Goal: Task Accomplishment & Management: Manage account settings

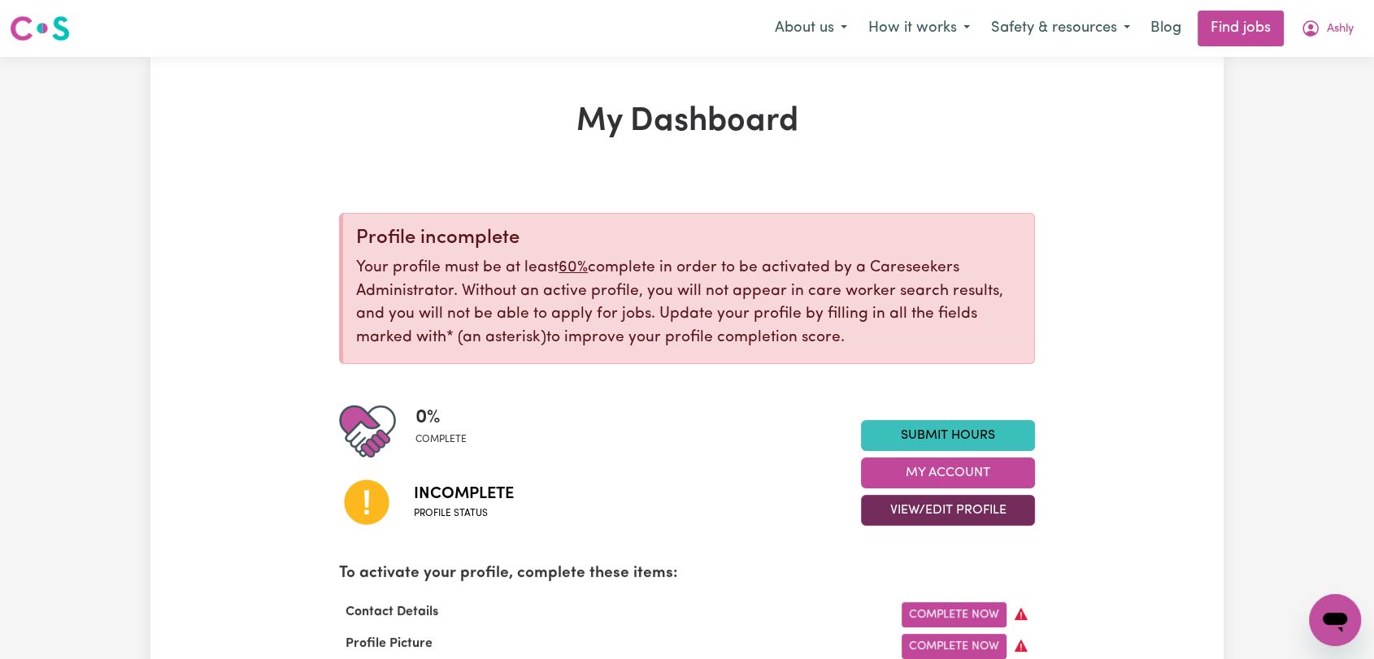
click at [920, 508] on button "View/Edit Profile" at bounding box center [948, 510] width 174 height 31
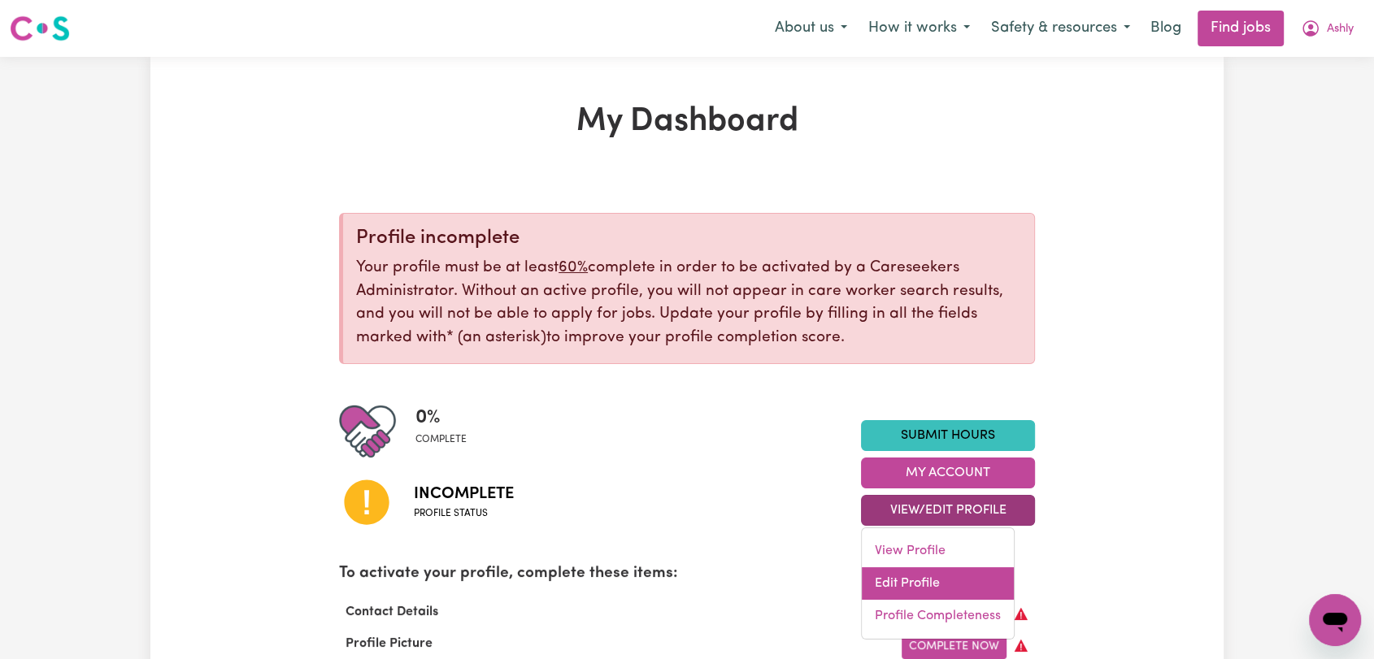
click at [906, 572] on link "Edit Profile" at bounding box center [938, 584] width 152 height 33
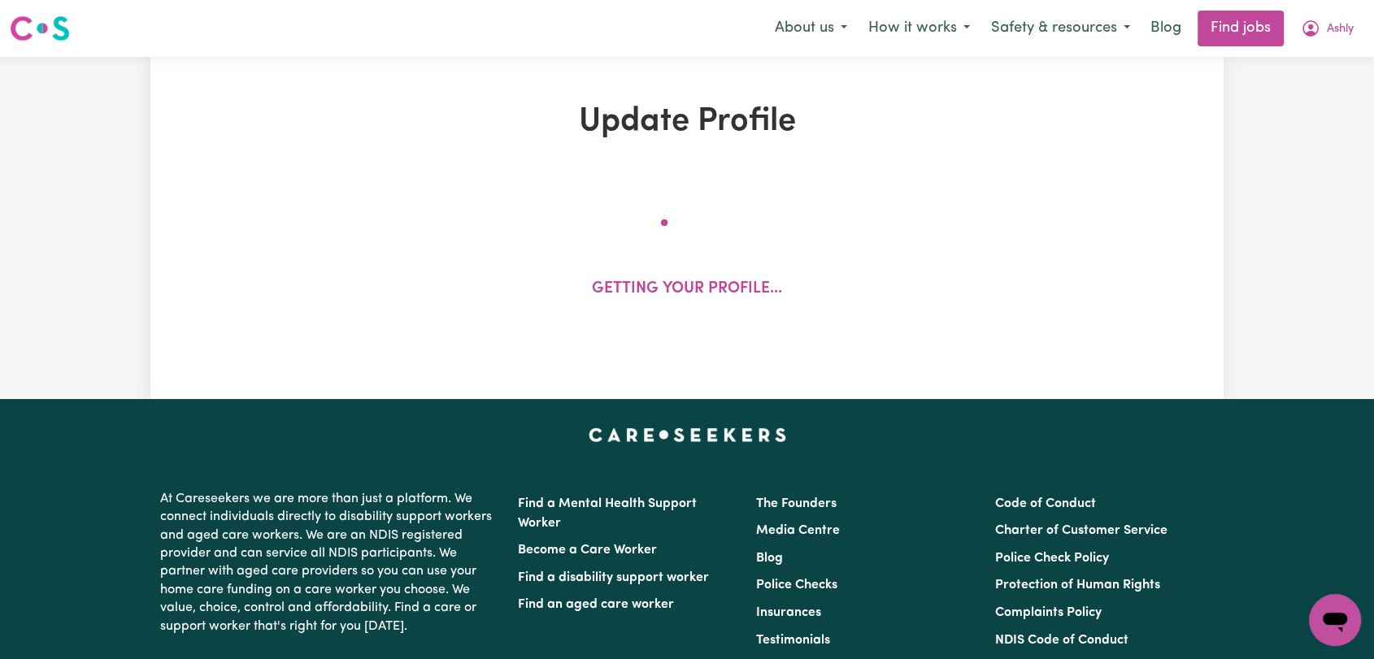
select select "Studying a healthcare related degree or qualification"
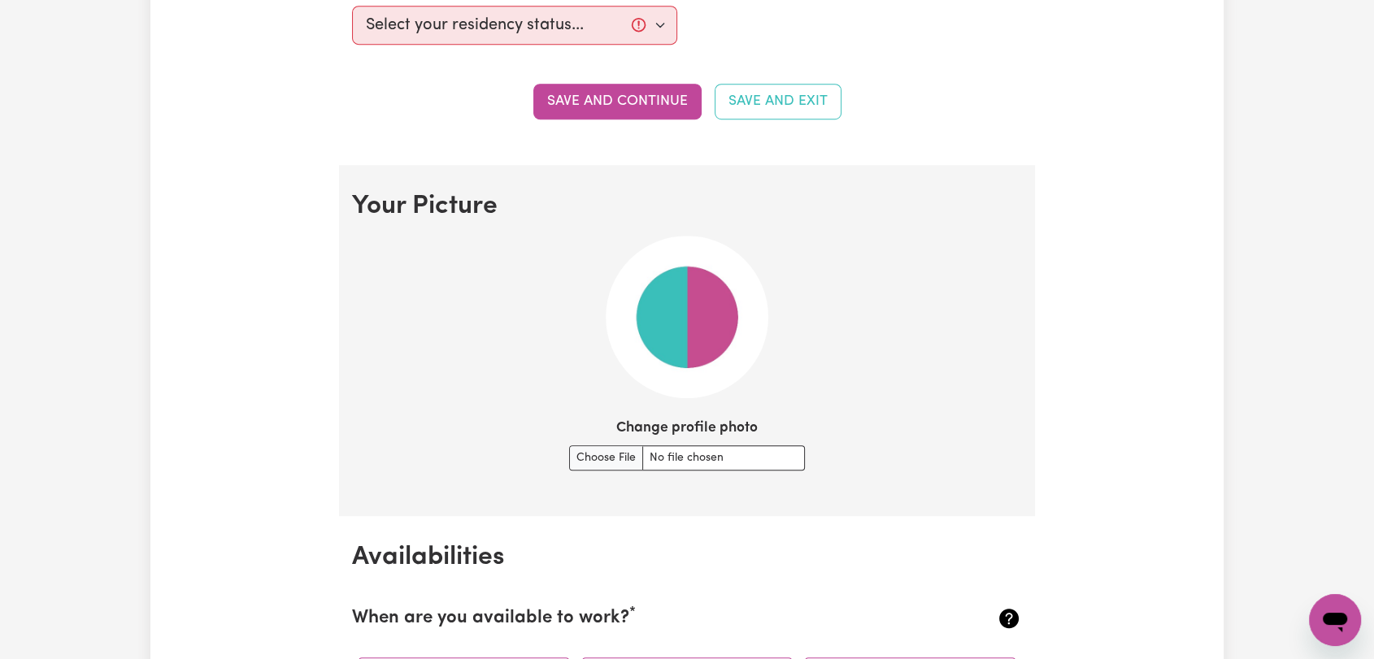
scroll to position [1174, 0]
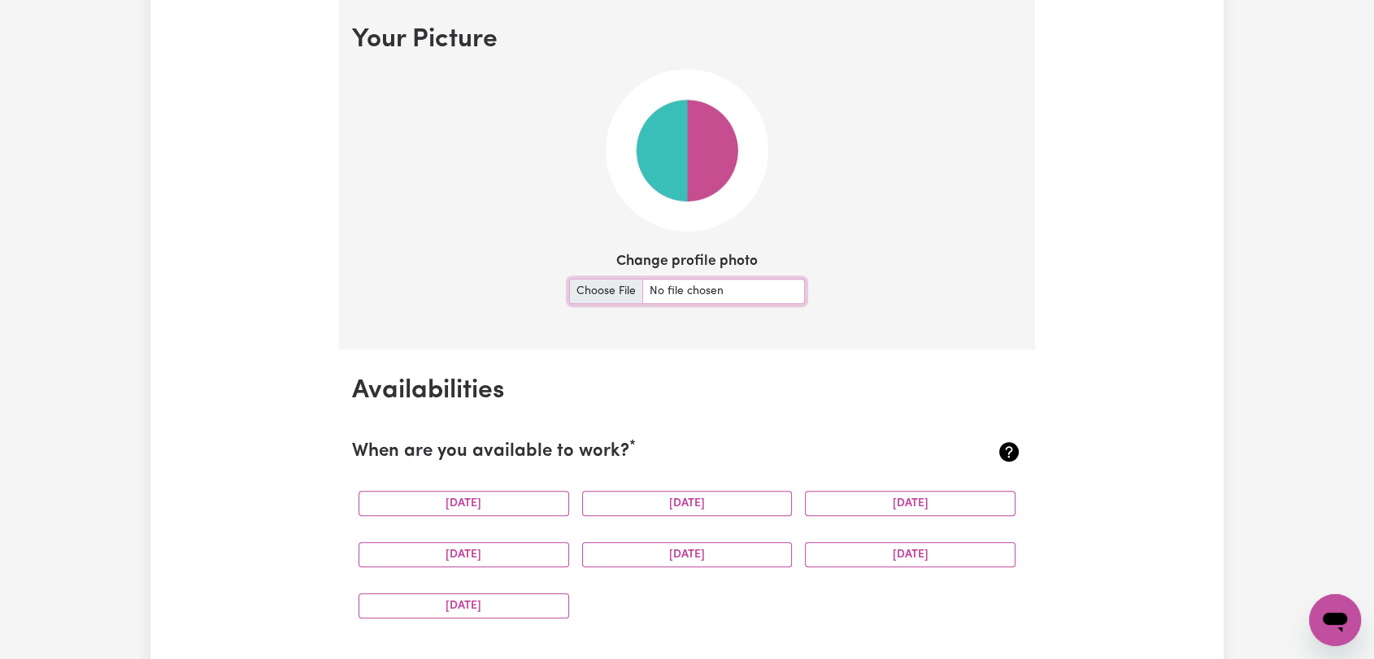
click at [591, 287] on input "Change profile photo" at bounding box center [687, 291] width 236 height 25
type input "C:\fakepath\[PERSON_NAME] - Picture.jpeg"
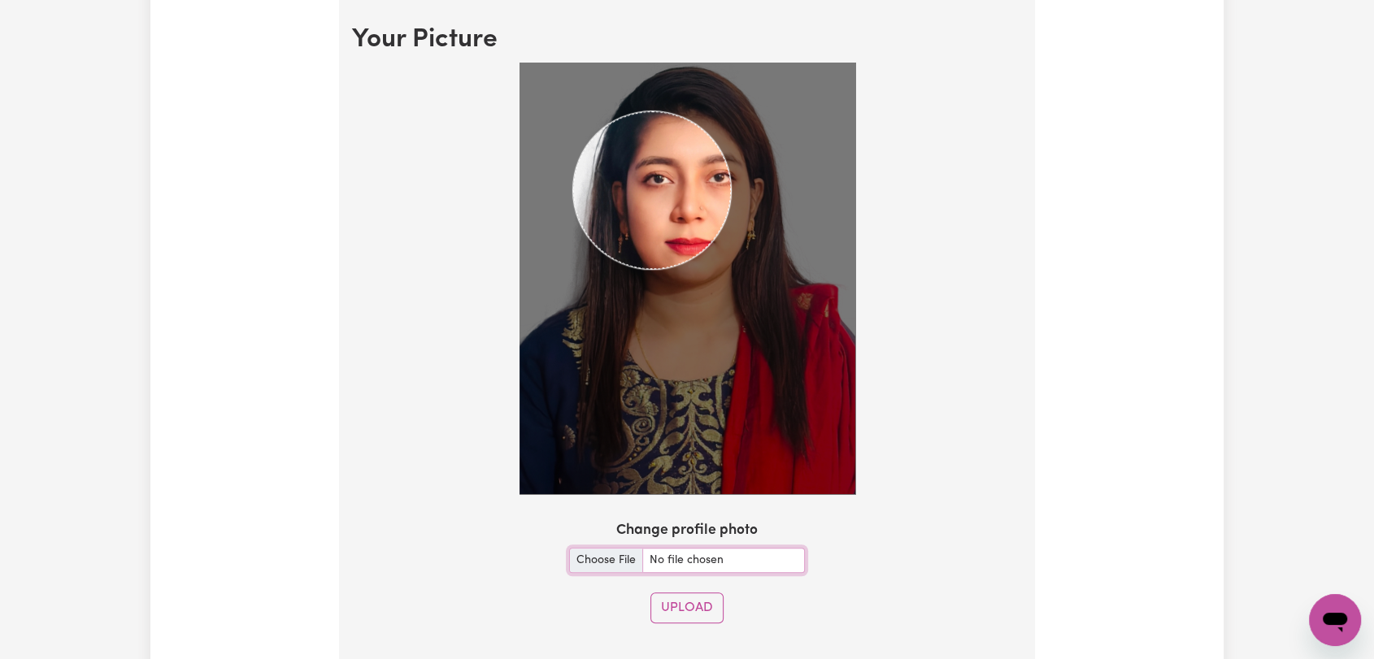
click at [722, 294] on img at bounding box center [688, 279] width 336 height 432
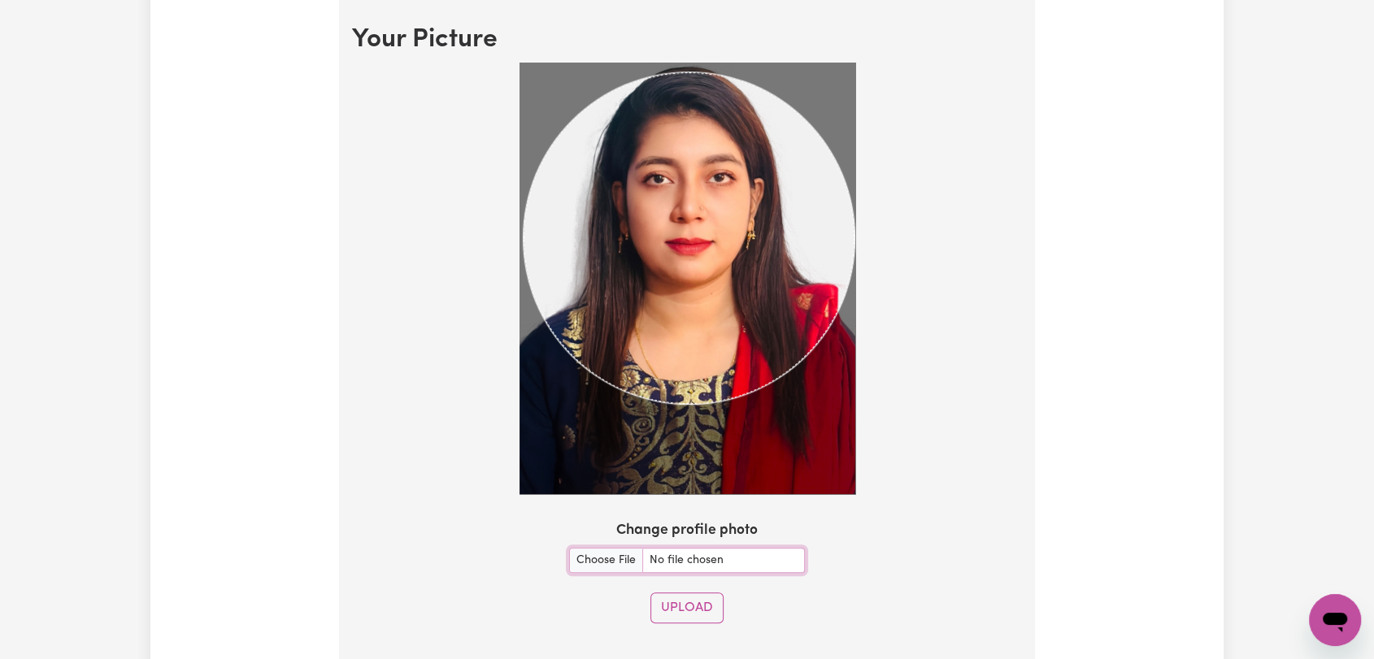
click at [924, 345] on div at bounding box center [687, 282] width 670 height 438
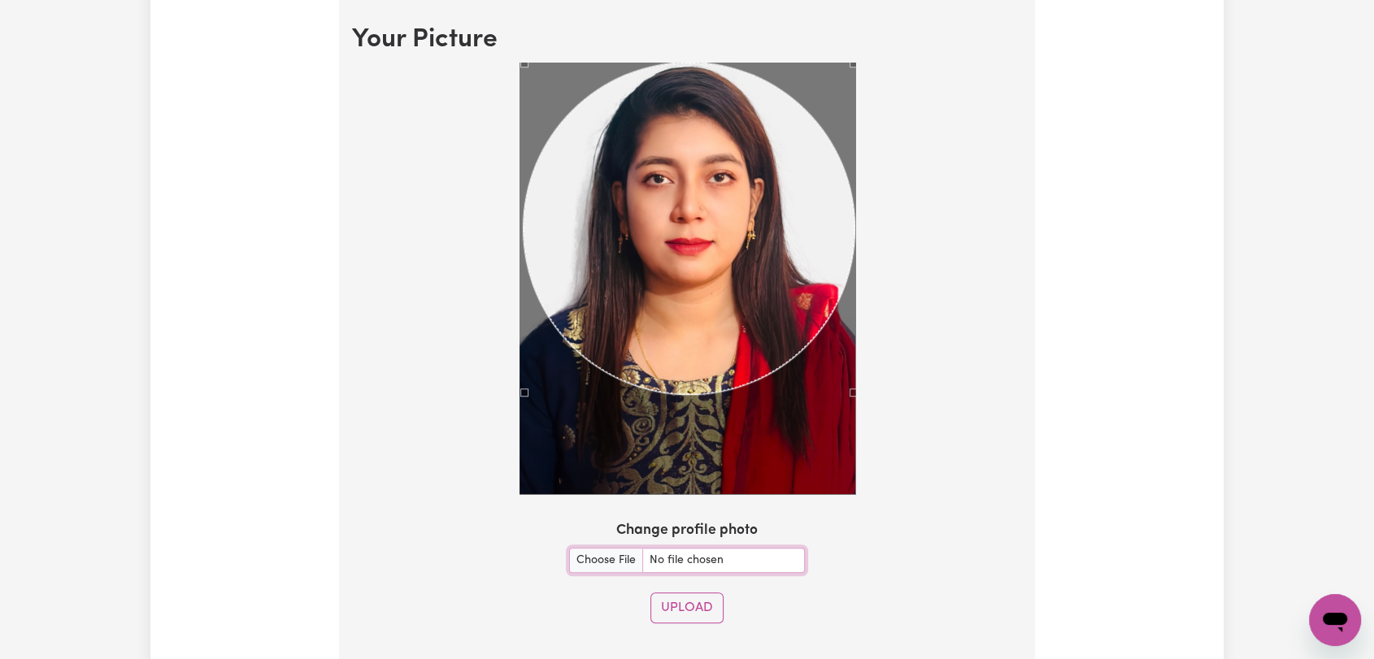
click at [734, 196] on div "Use the arrow keys to move the crop selection area" at bounding box center [690, 229] width 332 height 332
click at [671, 599] on button "Upload" at bounding box center [687, 608] width 73 height 31
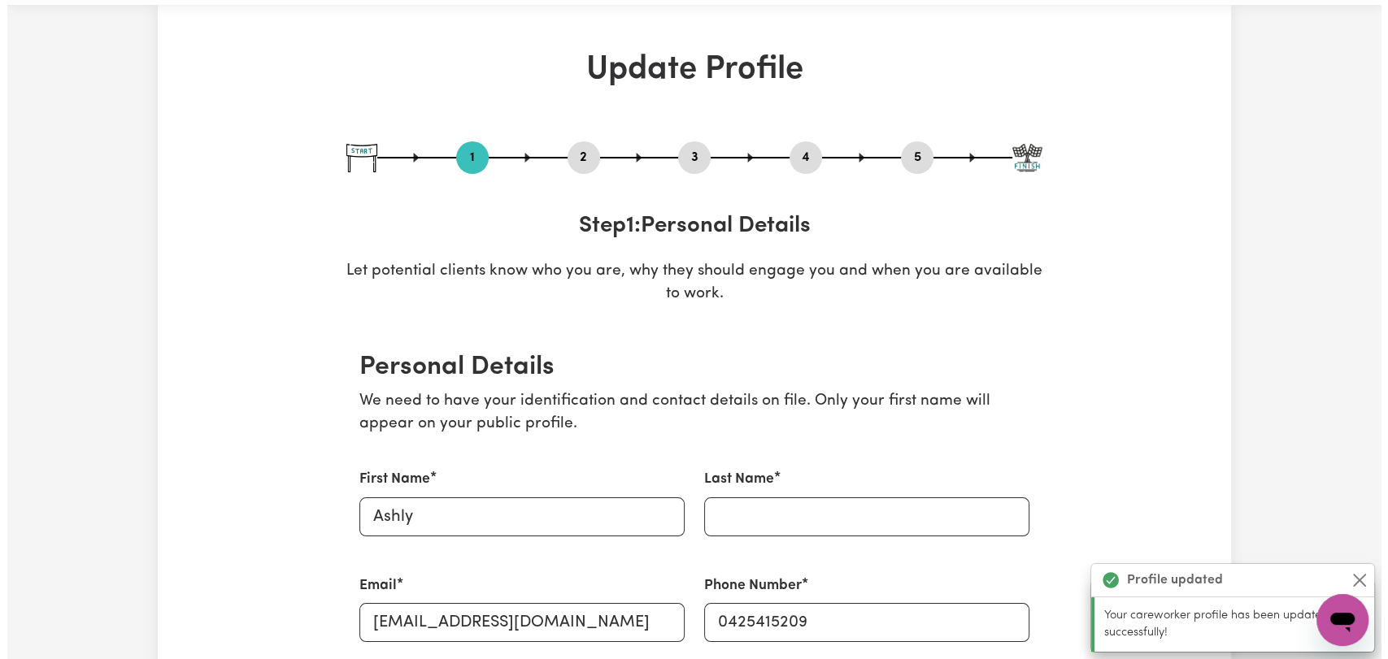
scroll to position [0, 0]
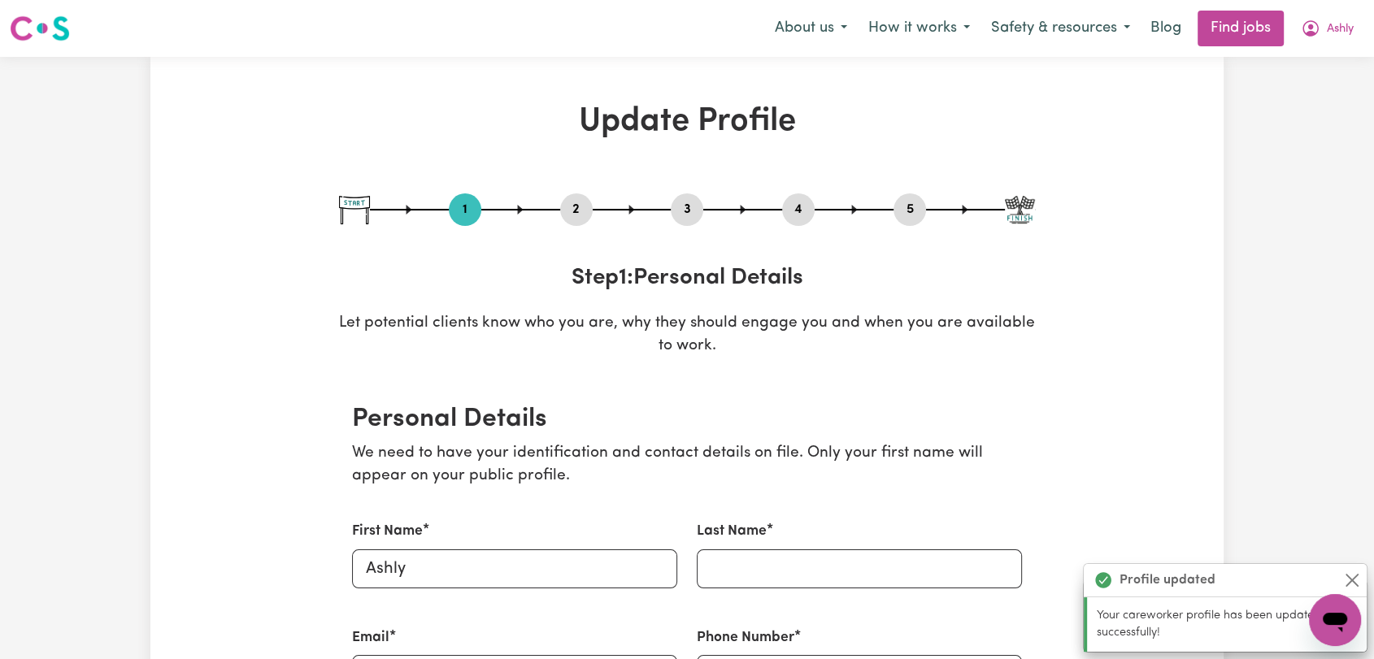
click at [579, 210] on button "2" at bounding box center [576, 209] width 33 height 21
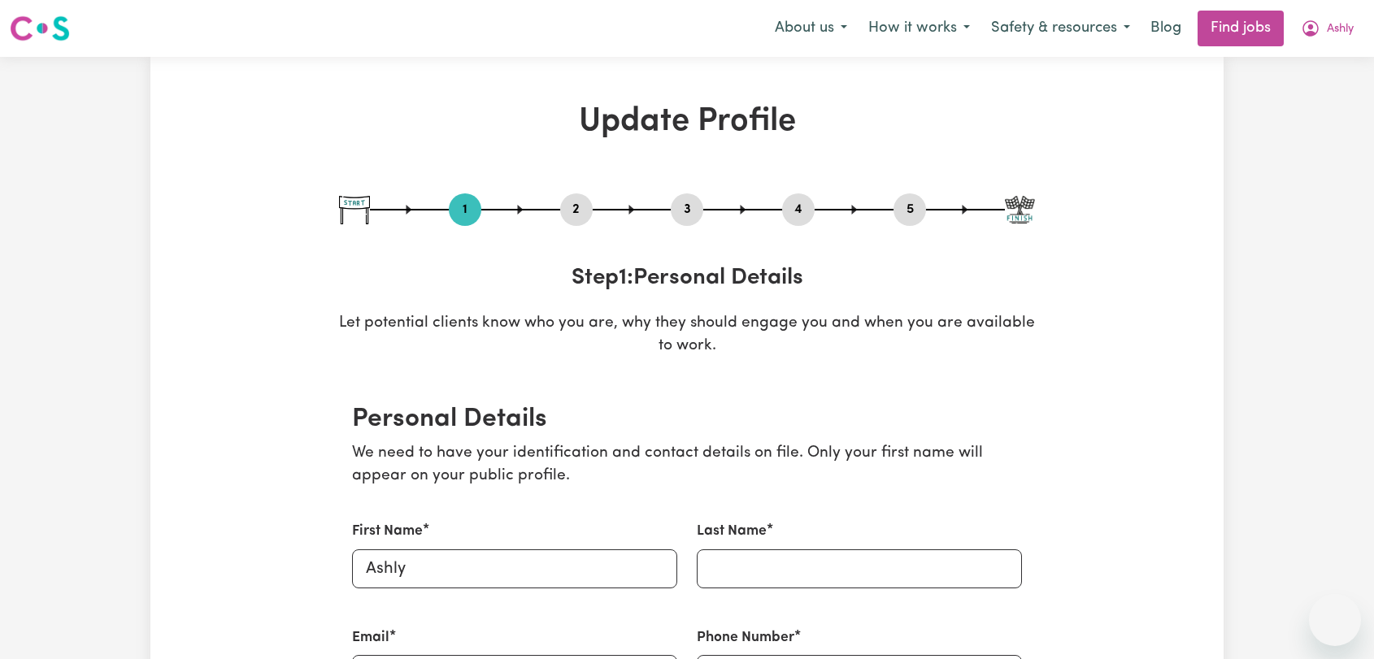
select select "Studying a healthcare related degree or qualification"
click at [920, 210] on button "5" at bounding box center [910, 209] width 33 height 21
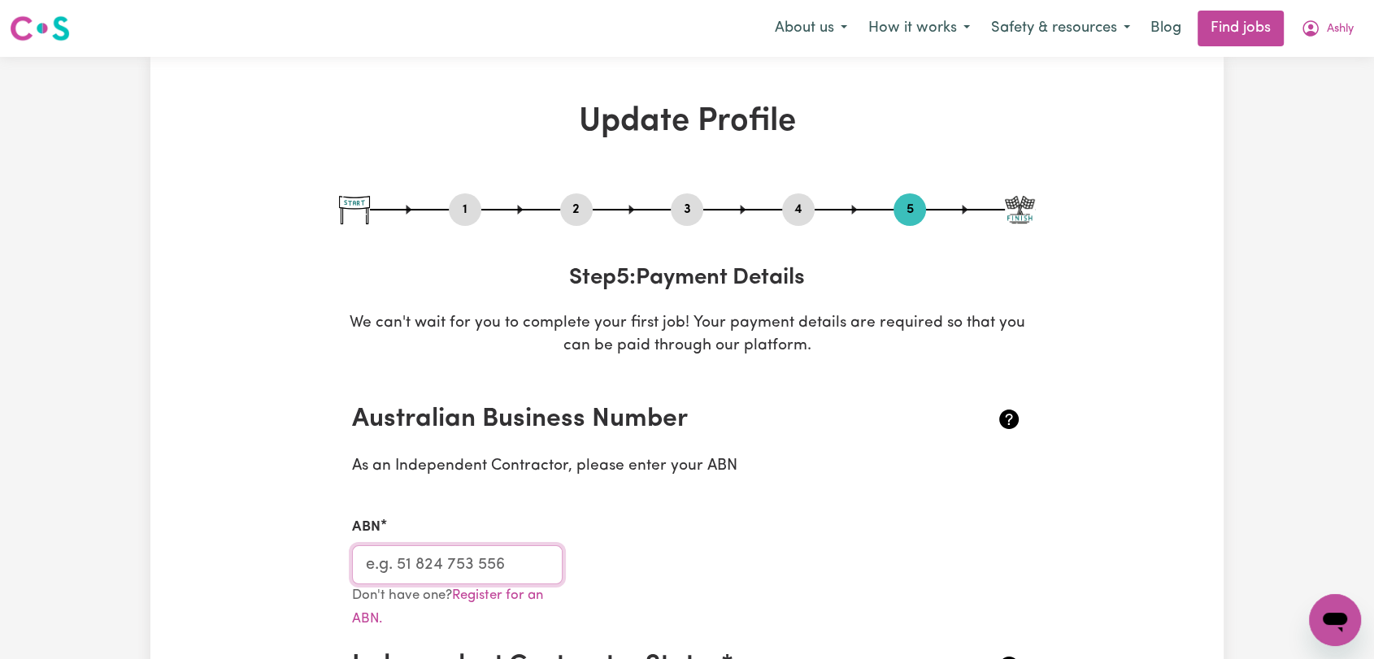
click at [430, 572] on input "ABN" at bounding box center [457, 565] width 211 height 39
type input "00000000000"
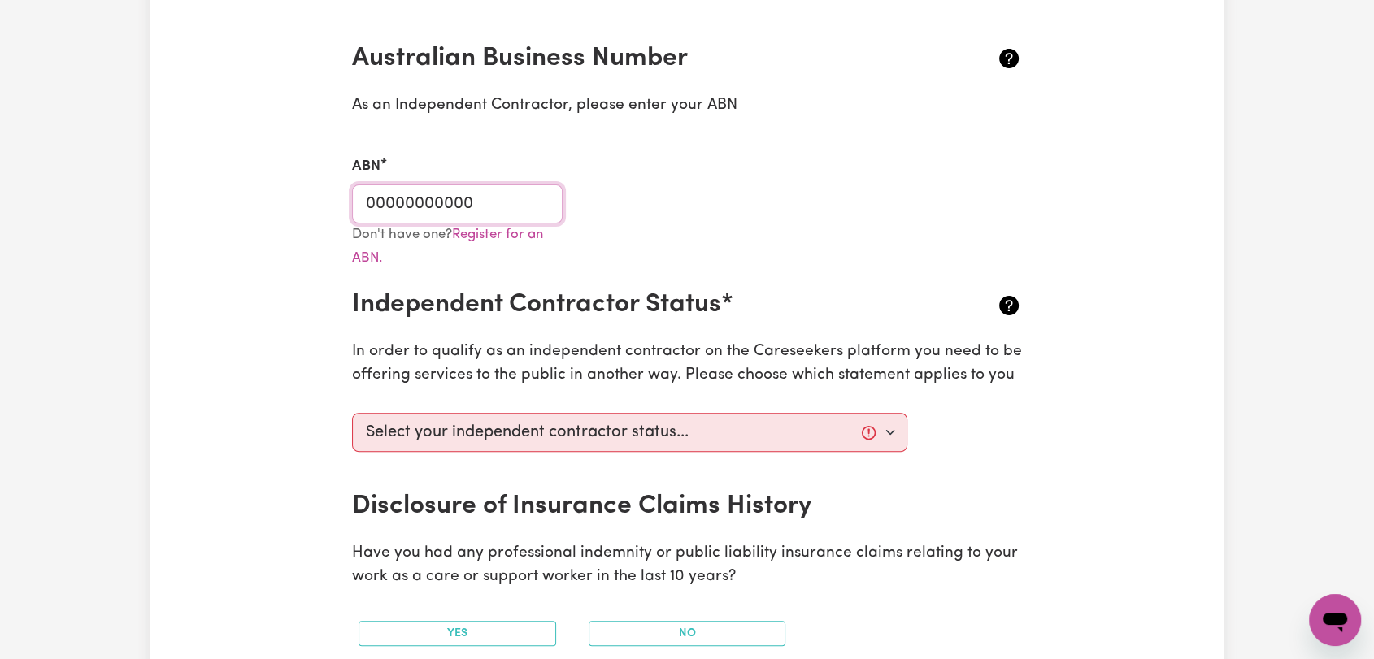
scroll to position [632, 0]
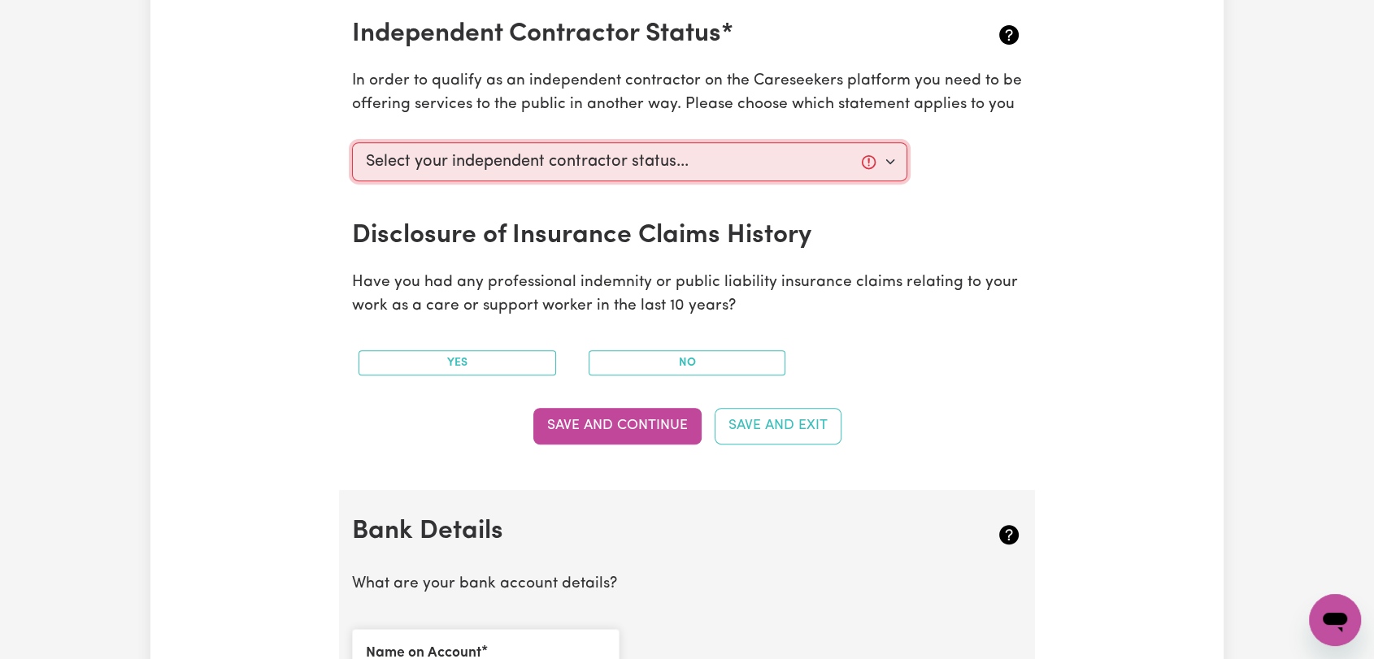
click at [677, 153] on select "Select your independent contractor status... I am providing services through an…" at bounding box center [629, 161] width 555 height 39
select select "I am providing services privately on my own"
click at [352, 142] on select "Select your independent contractor status... I am providing services through an…" at bounding box center [629, 161] width 555 height 39
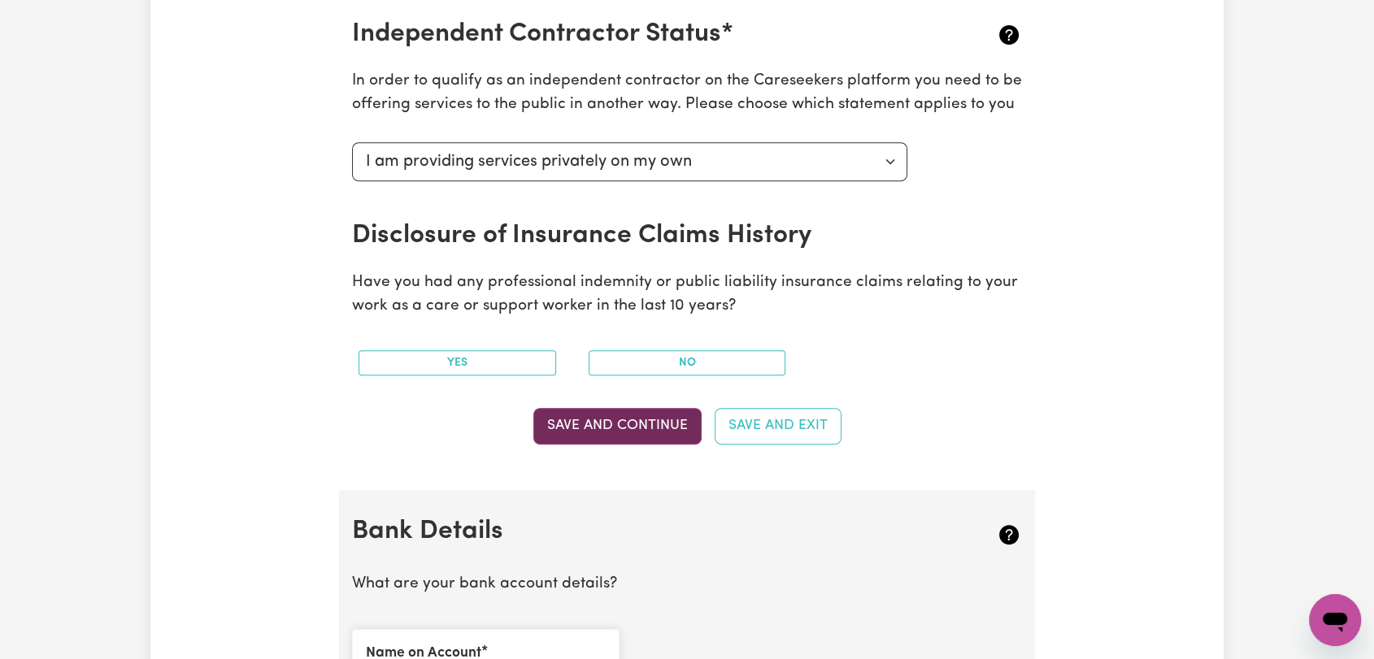
click at [628, 424] on button "Save and Continue" at bounding box center [617, 426] width 168 height 36
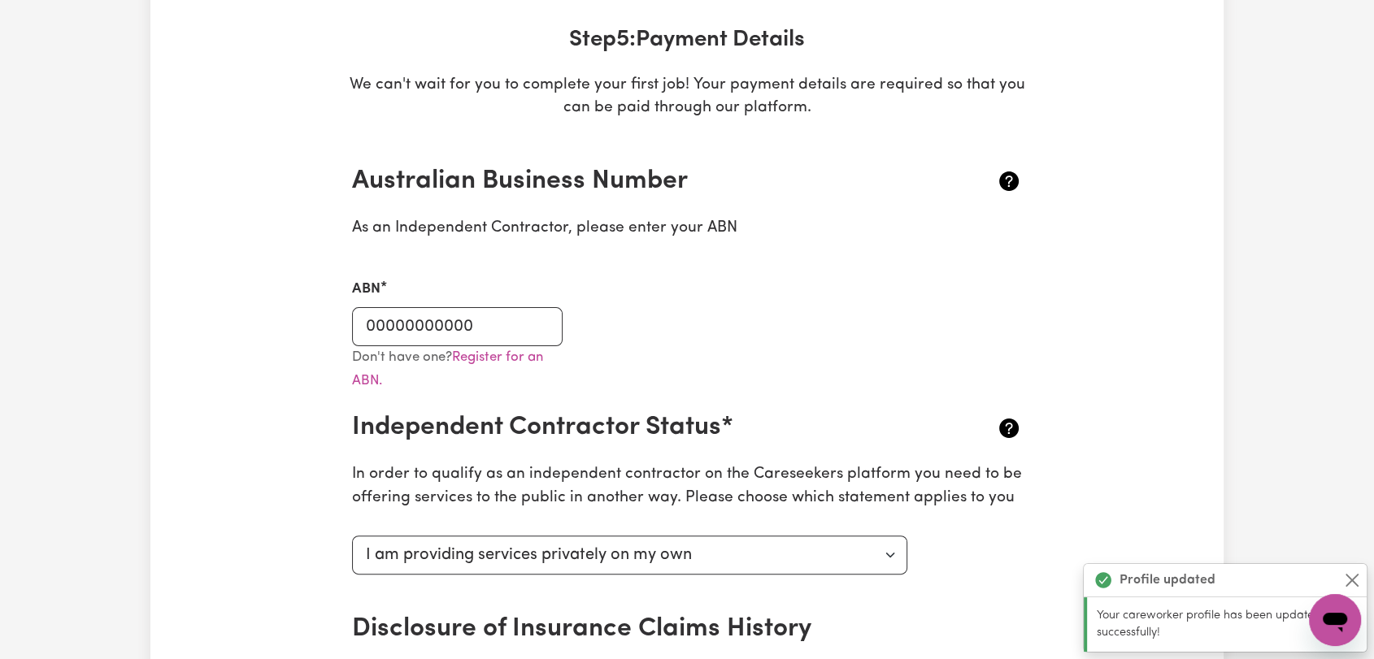
scroll to position [0, 0]
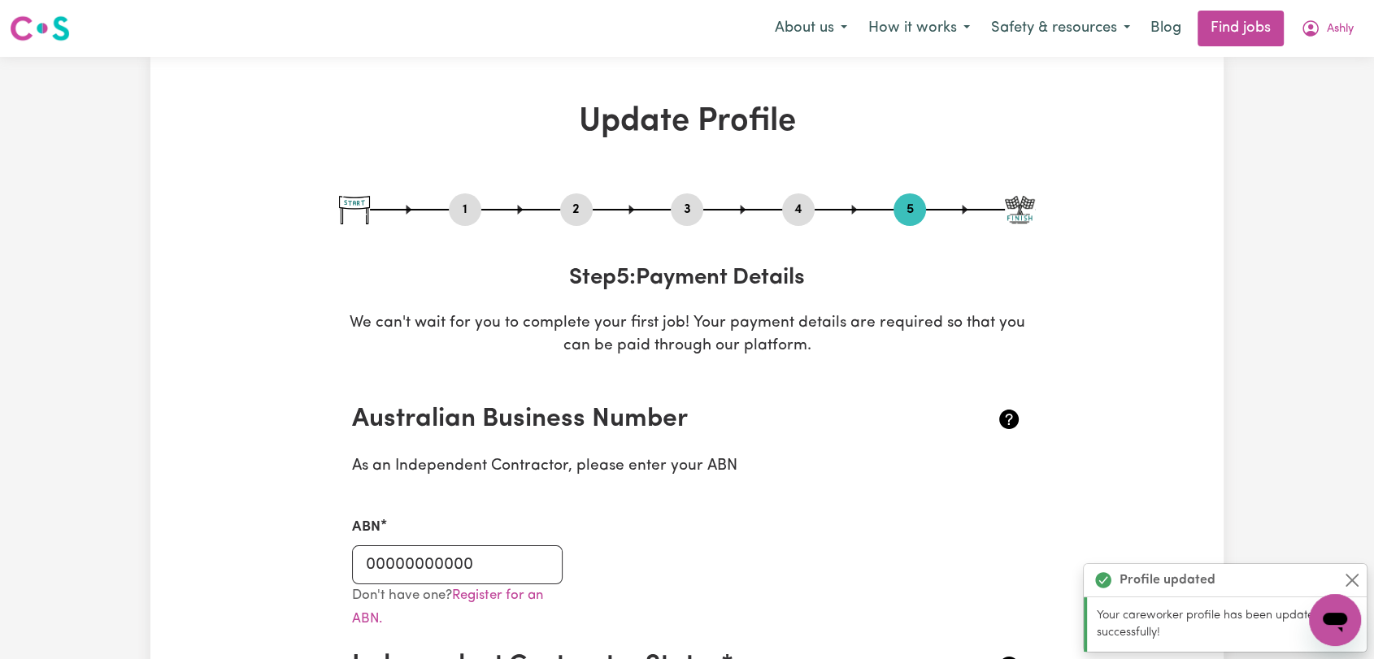
click at [585, 210] on button "2" at bounding box center [576, 209] width 33 height 21
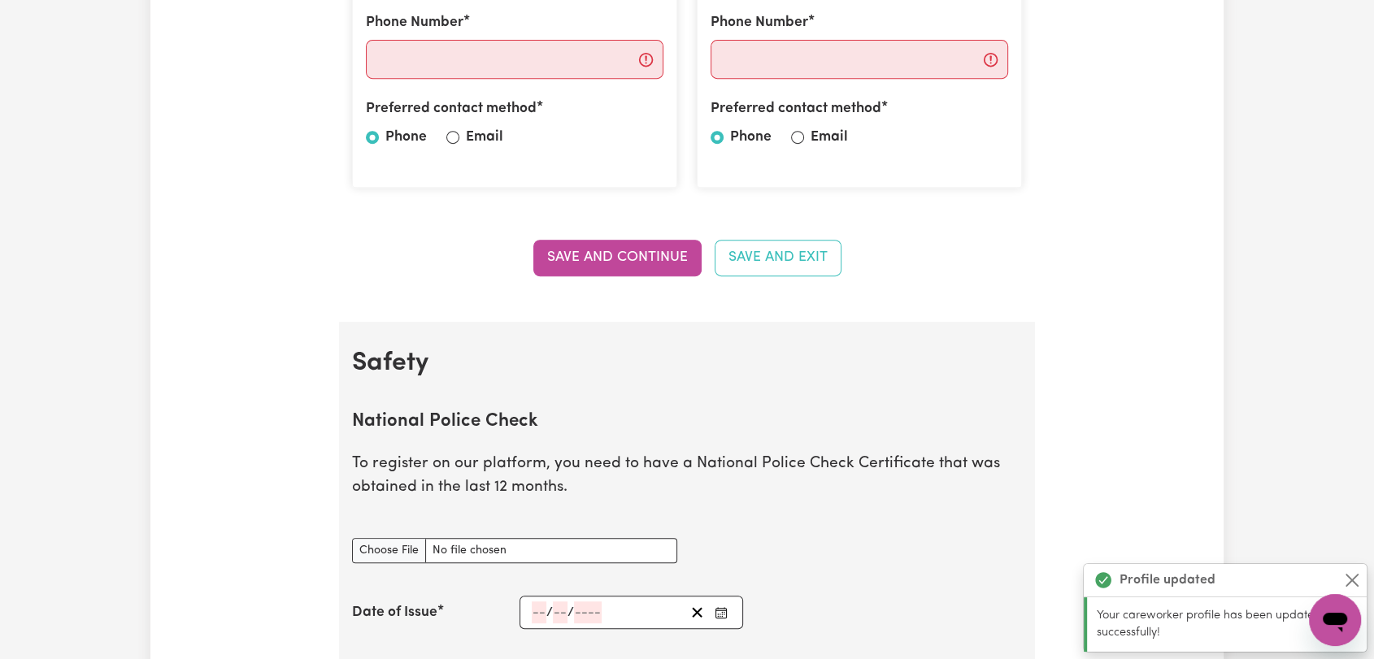
scroll to position [994, 0]
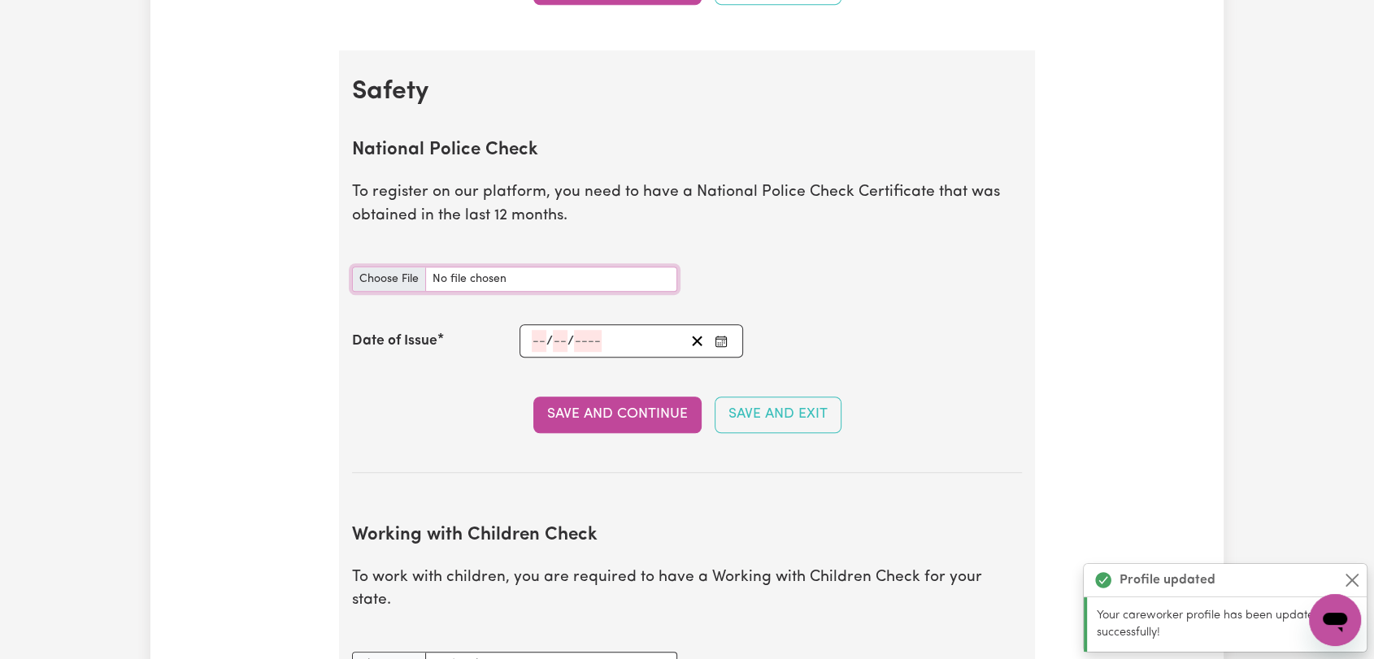
click at [394, 285] on input "National Police Check document" at bounding box center [514, 279] width 325 height 25
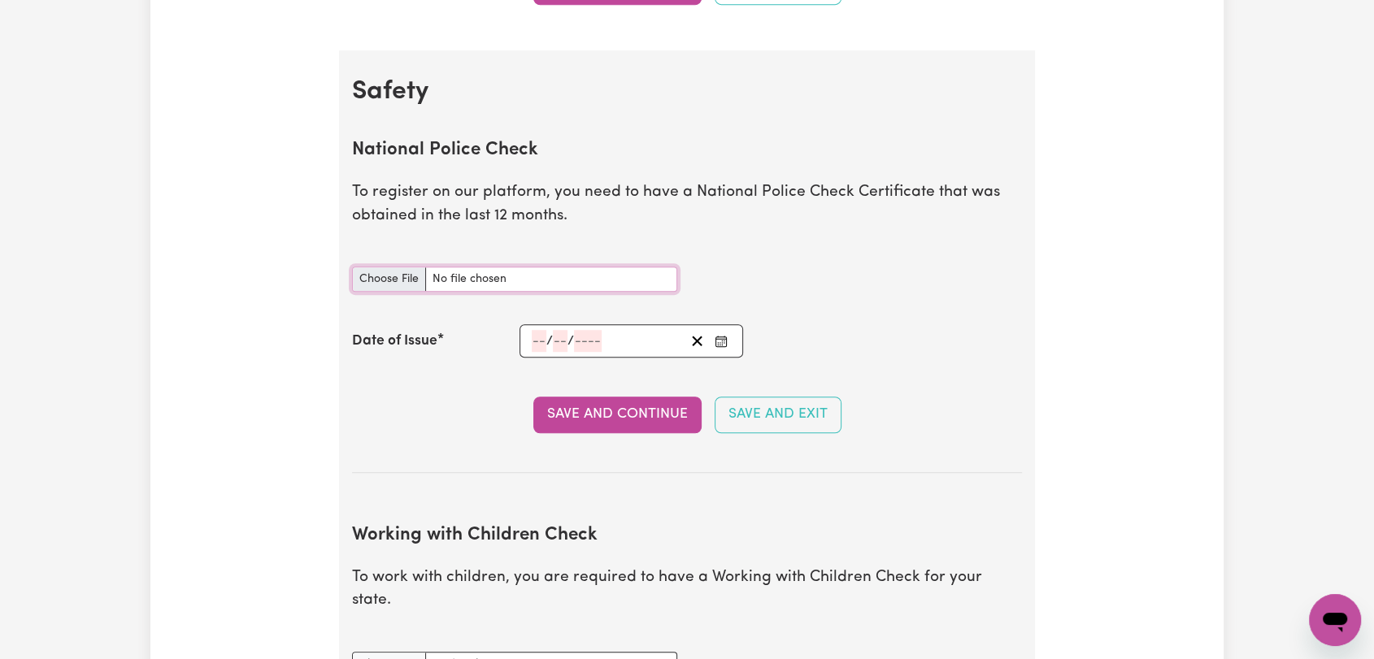
type input "C:\fakepath\Alphy Shahrin Sadma Sadma - PC - 14APR25--.pdf"
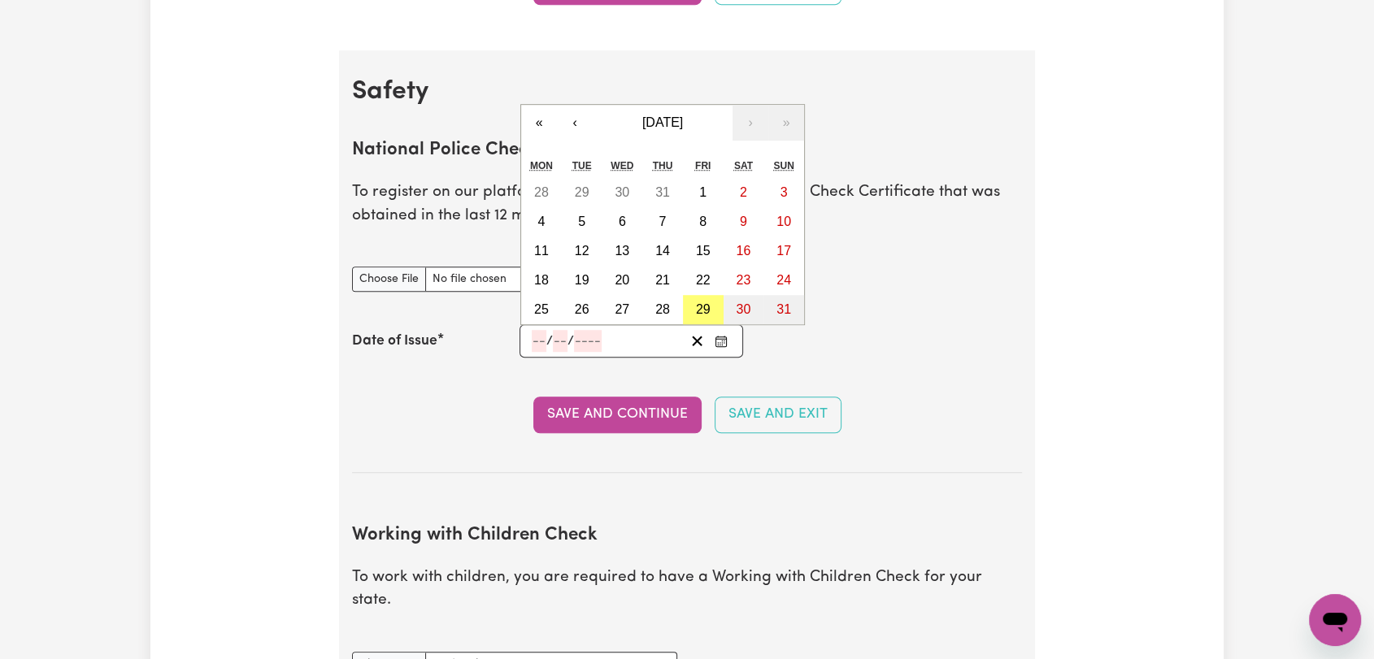
click at [537, 342] on input "number" at bounding box center [539, 341] width 15 height 22
type input "14"
type input "04"
type input "0002-04-14"
type input "4"
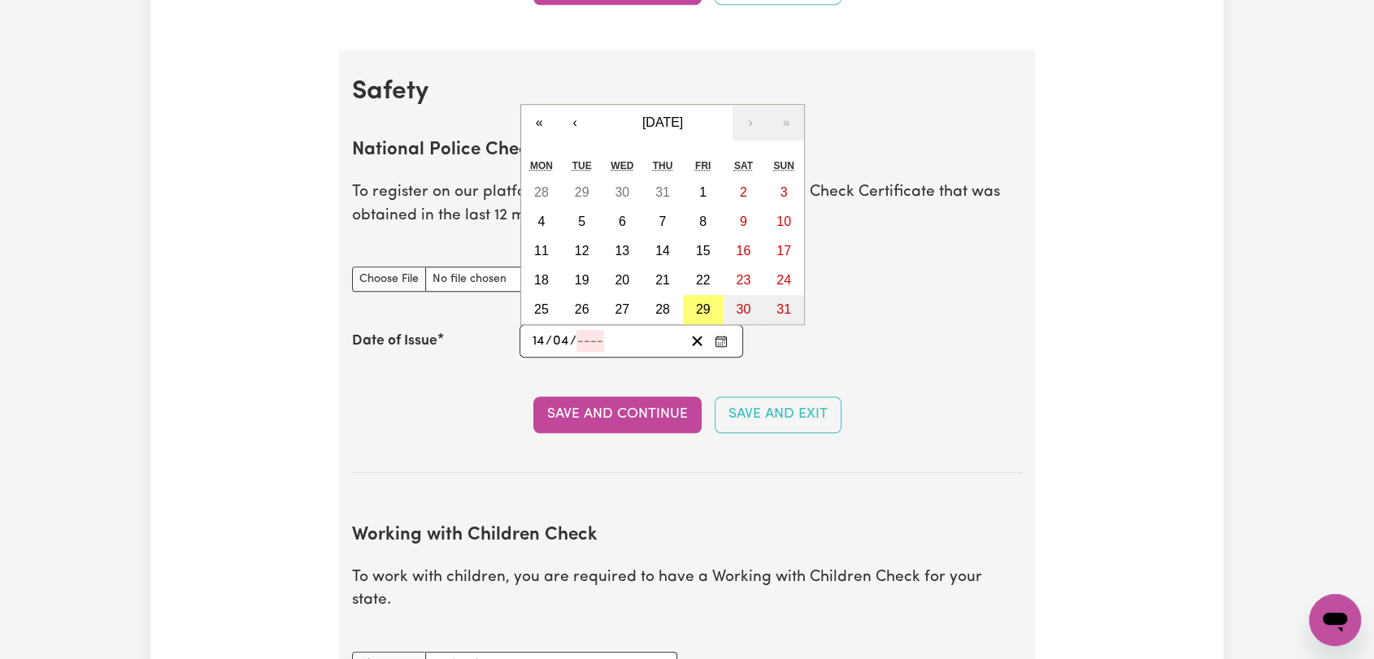
type input "2"
type input "0020-04-14"
type input "20"
type input "0202-04-14"
type input "202"
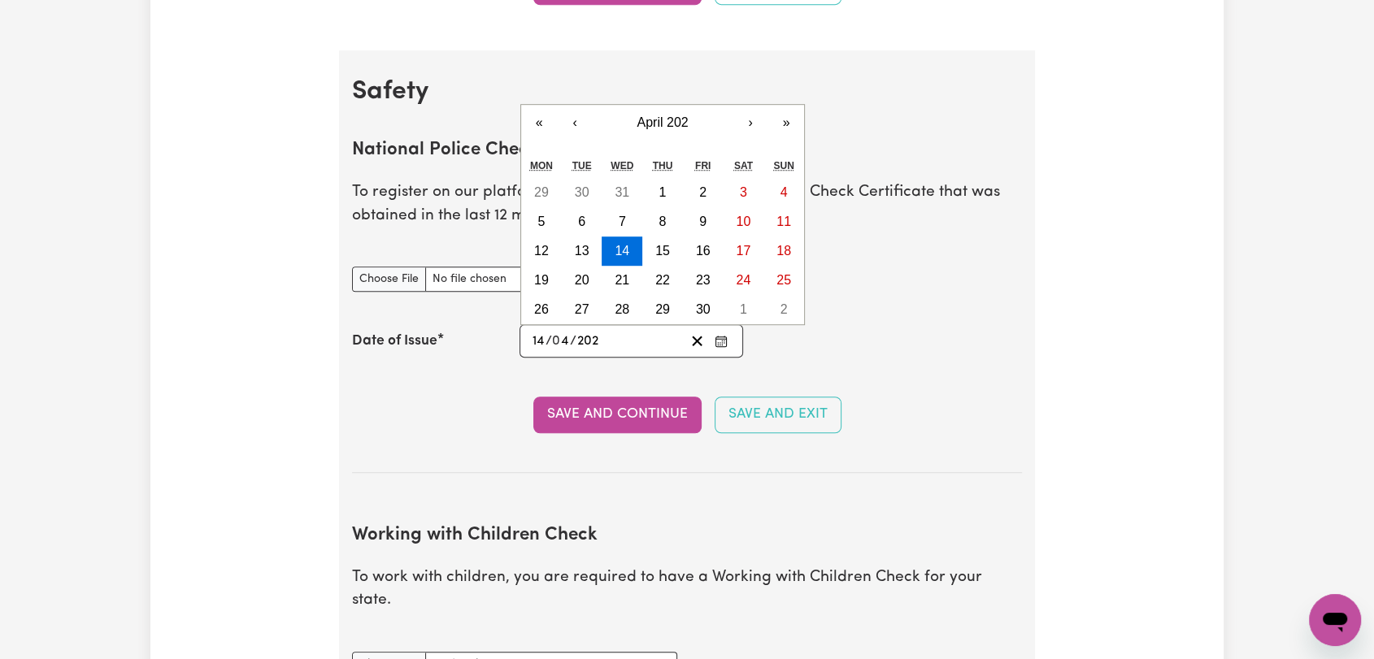
type input "2025-04-14"
type input "2025"
click at [534, 238] on button "14" at bounding box center [541, 251] width 41 height 29
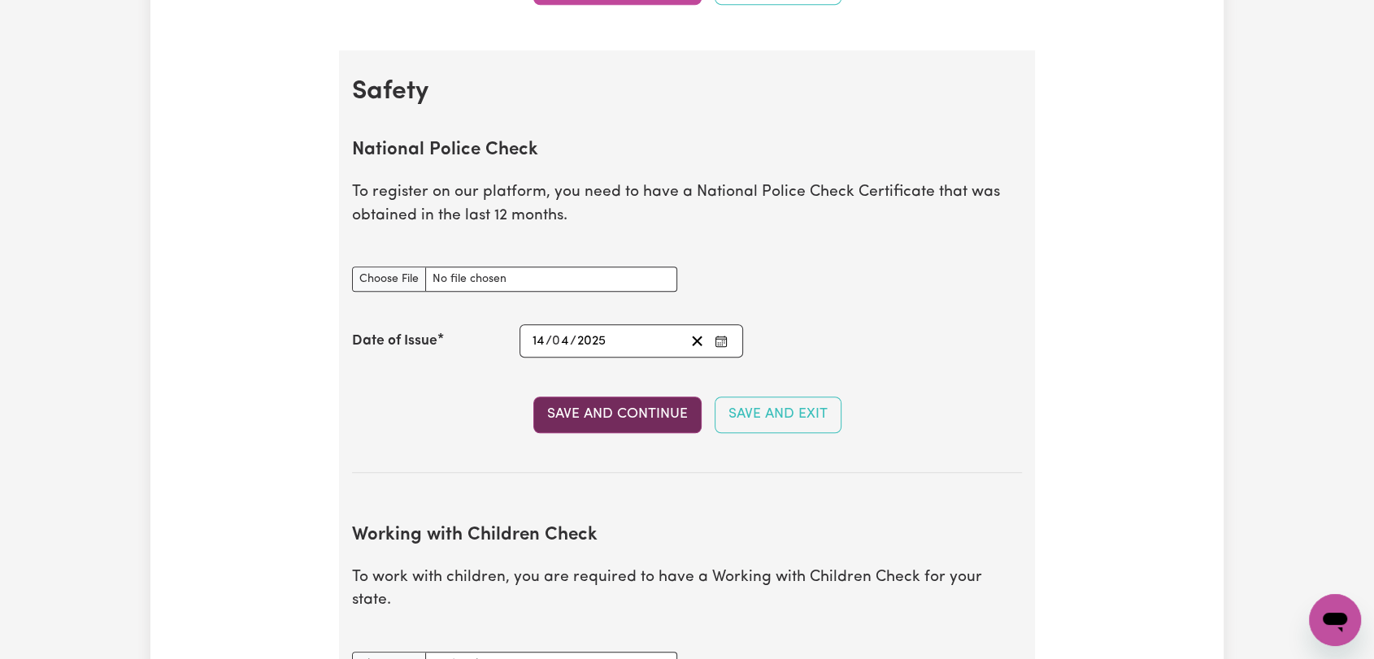
click at [586, 420] on button "Save and Continue" at bounding box center [617, 415] width 168 height 36
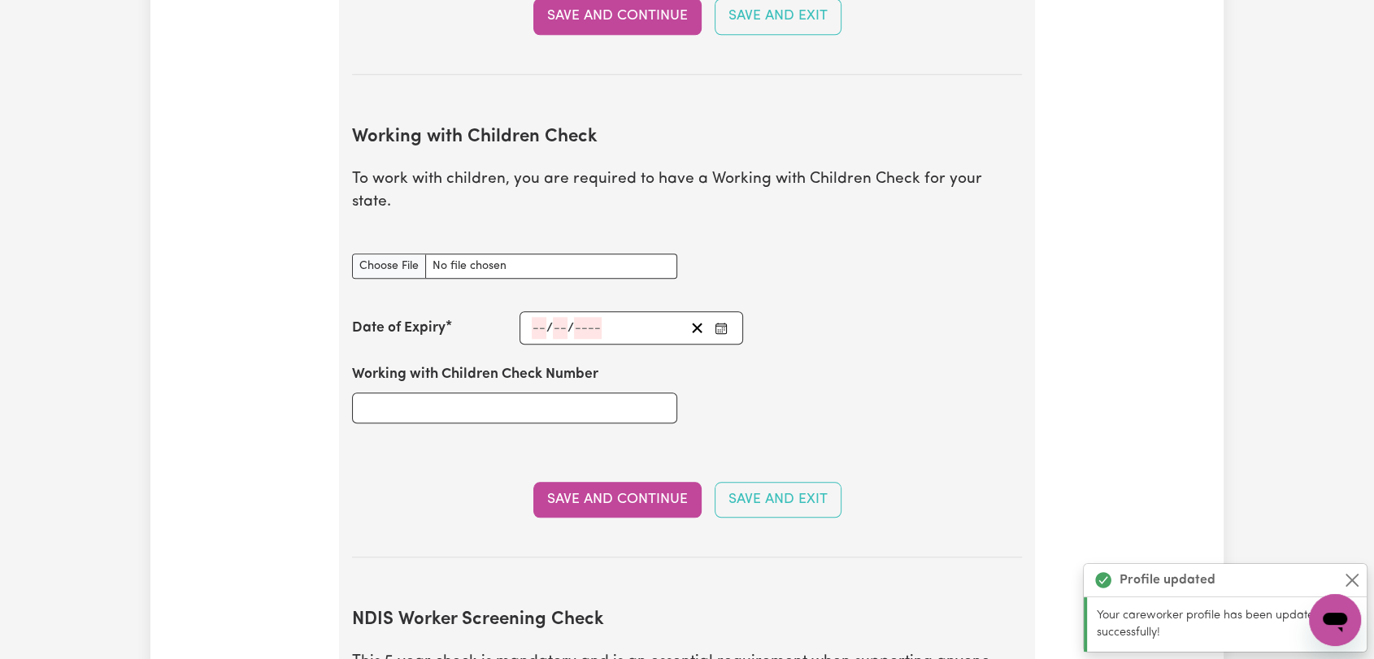
scroll to position [1492, 0]
